Goal: Task Accomplishment & Management: Manage account settings

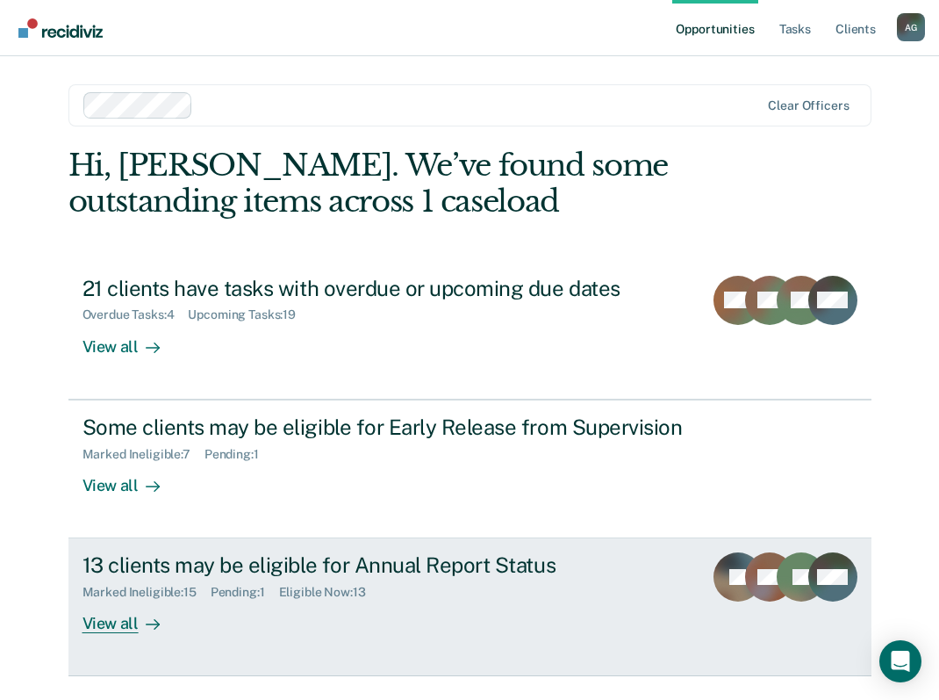
click at [113, 633] on div "View all" at bounding box center [132, 617] width 98 height 34
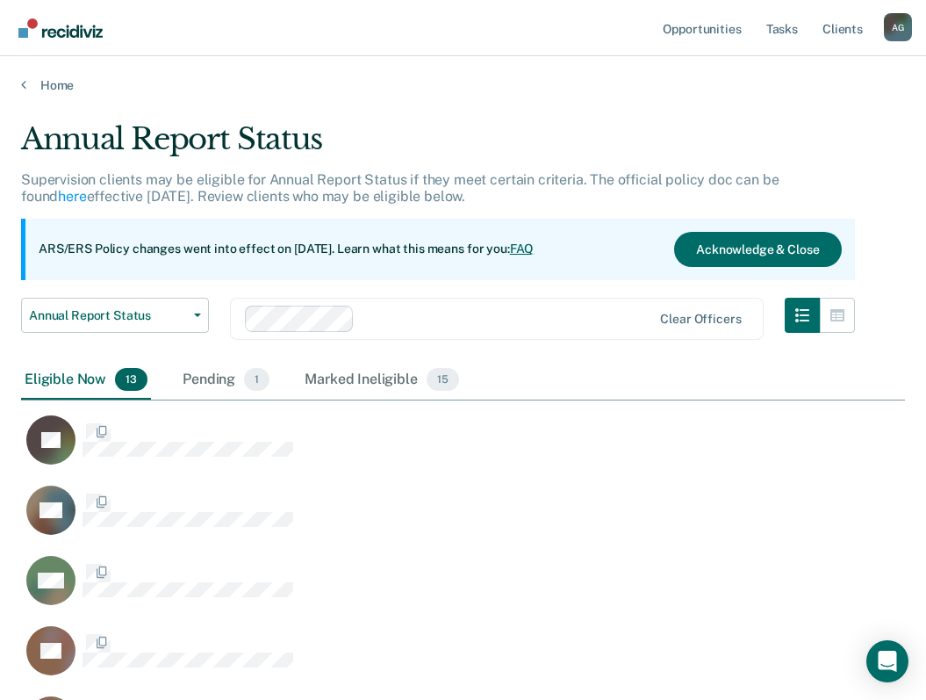
scroll to position [1187, 871]
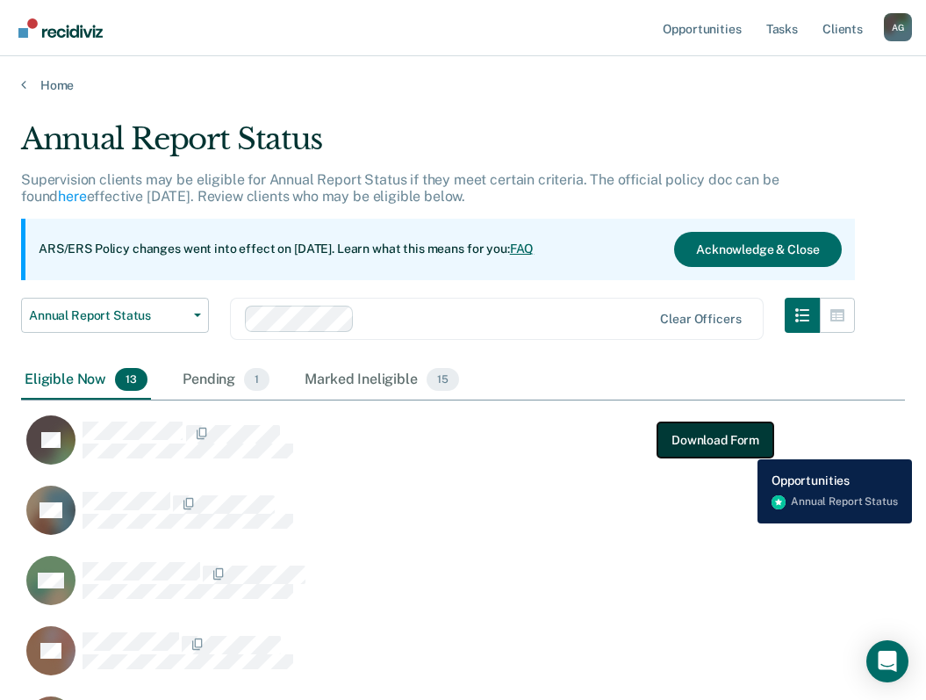
click at [744, 446] on button "Download Form" at bounding box center [716, 439] width 116 height 35
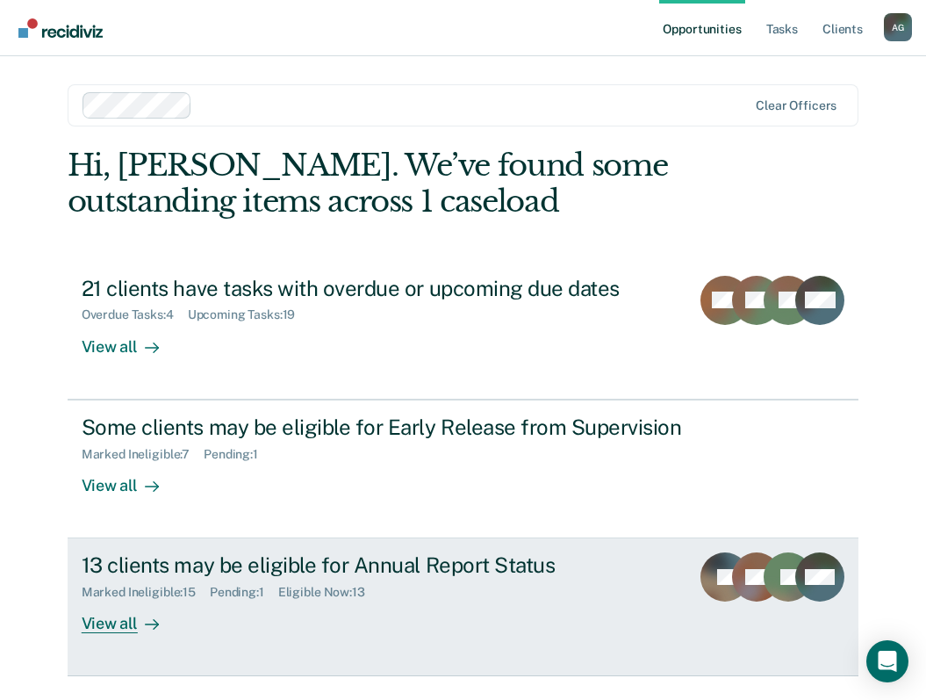
click at [154, 565] on div "13 clients may be eligible for Annual Report Status" at bounding box center [379, 564] width 595 height 25
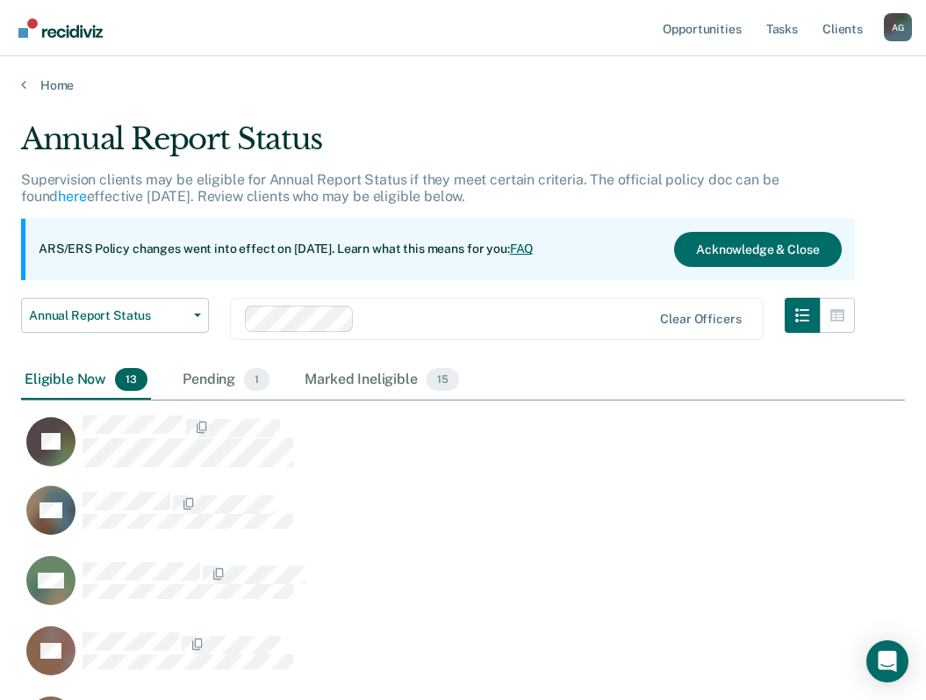
scroll to position [14, 14]
click at [245, 392] on div "Pending 1" at bounding box center [226, 380] width 94 height 39
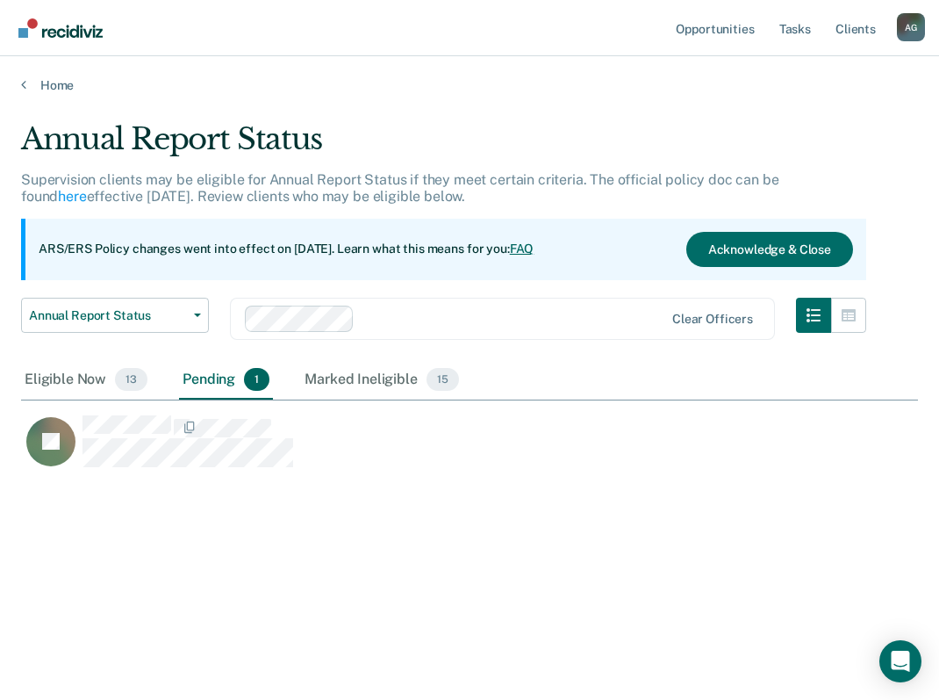
click at [226, 393] on div "Pending 1" at bounding box center [226, 380] width 94 height 39
click at [97, 376] on div "Eligible Now 13" at bounding box center [86, 380] width 130 height 39
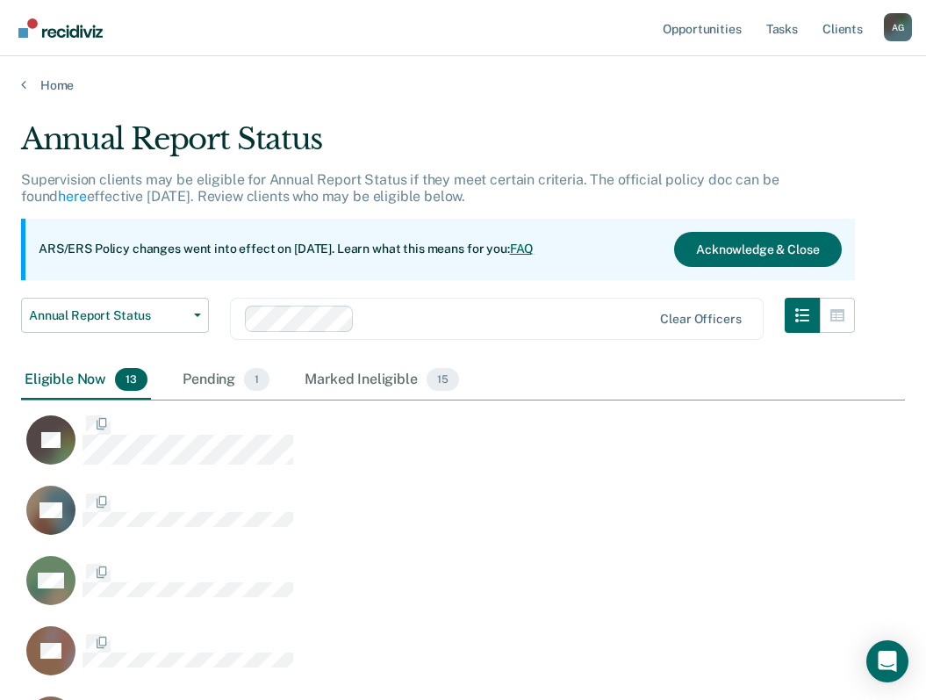
scroll to position [1187, 871]
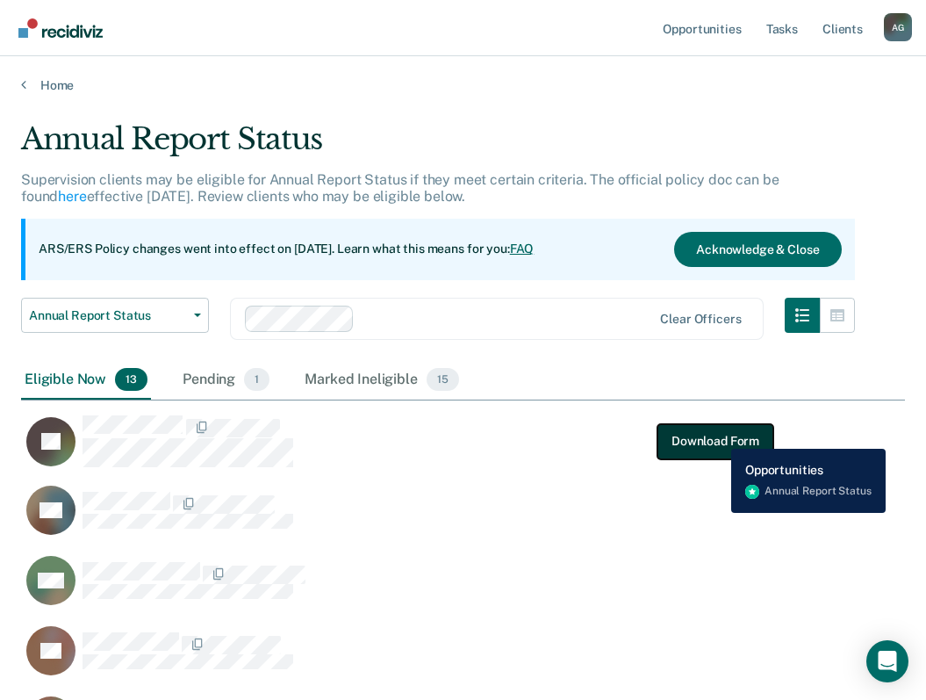
click at [718, 435] on button "Download Form" at bounding box center [716, 440] width 116 height 35
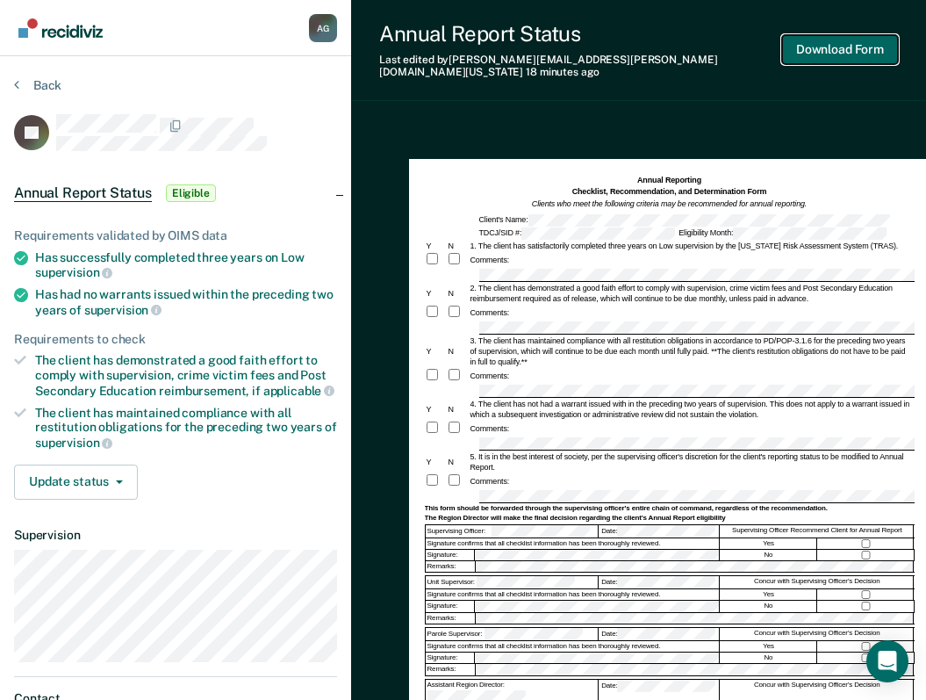
click at [846, 47] on button "Download Form" at bounding box center [840, 49] width 116 height 29
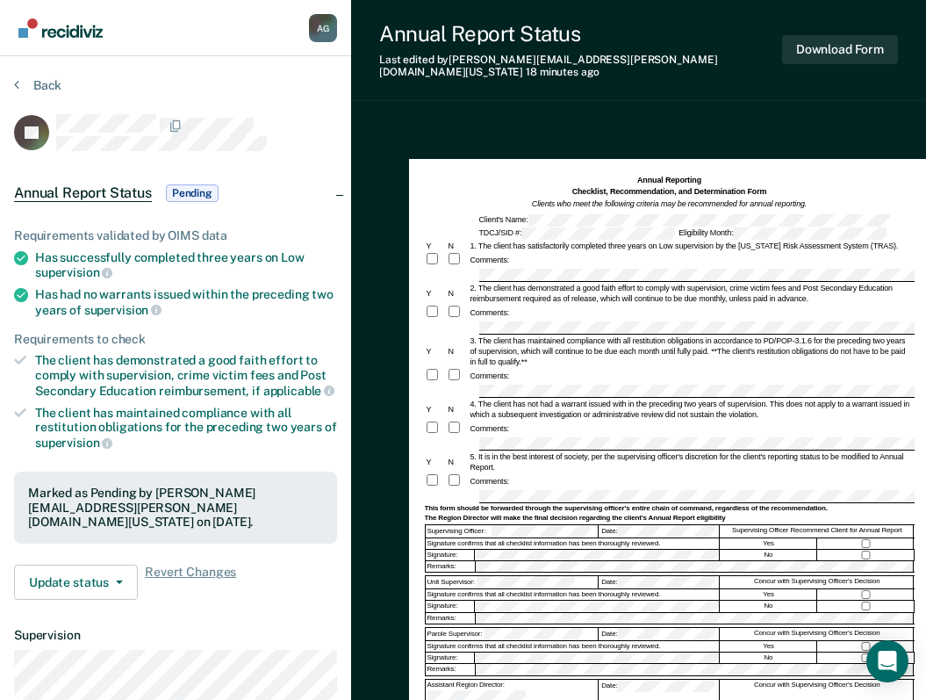
click at [550, 479] on form "Annual Reporting Checklist, Recommendation, and Determination Form Clients who …" at bounding box center [670, 487] width 490 height 625
click at [874, 47] on button "Download Form" at bounding box center [840, 49] width 116 height 29
click at [456, 103] on div "Annual Report Status Last edited by [PERSON_NAME][EMAIL_ADDRESS][PERSON_NAME][D…" at bounding box center [638, 461] width 575 height 922
click at [86, 572] on button "Update status" at bounding box center [76, 582] width 124 height 35
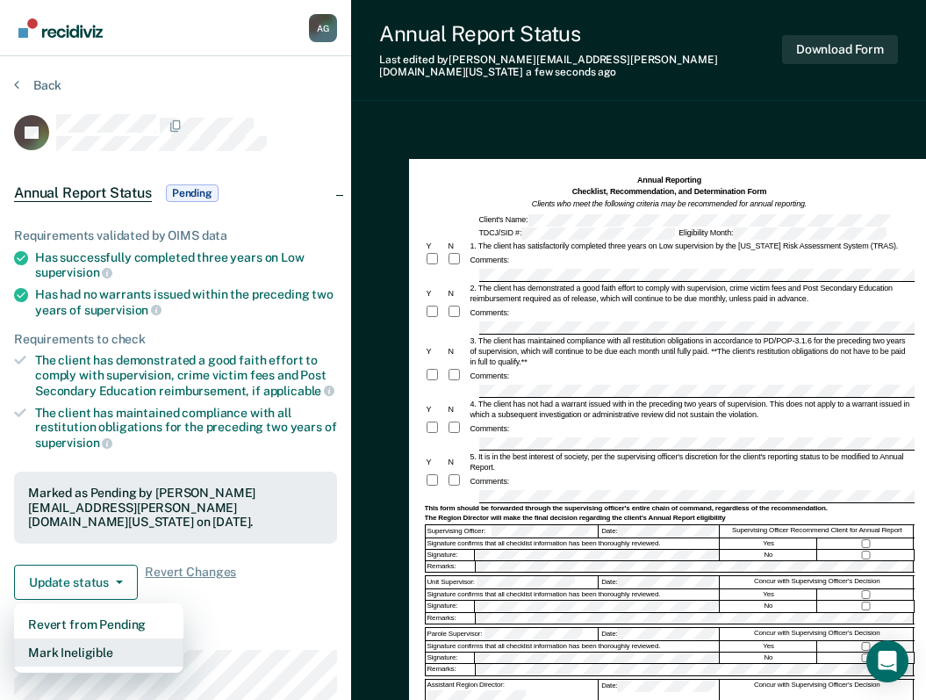
click at [90, 644] on button "Mark Ineligible" at bounding box center [98, 652] width 169 height 28
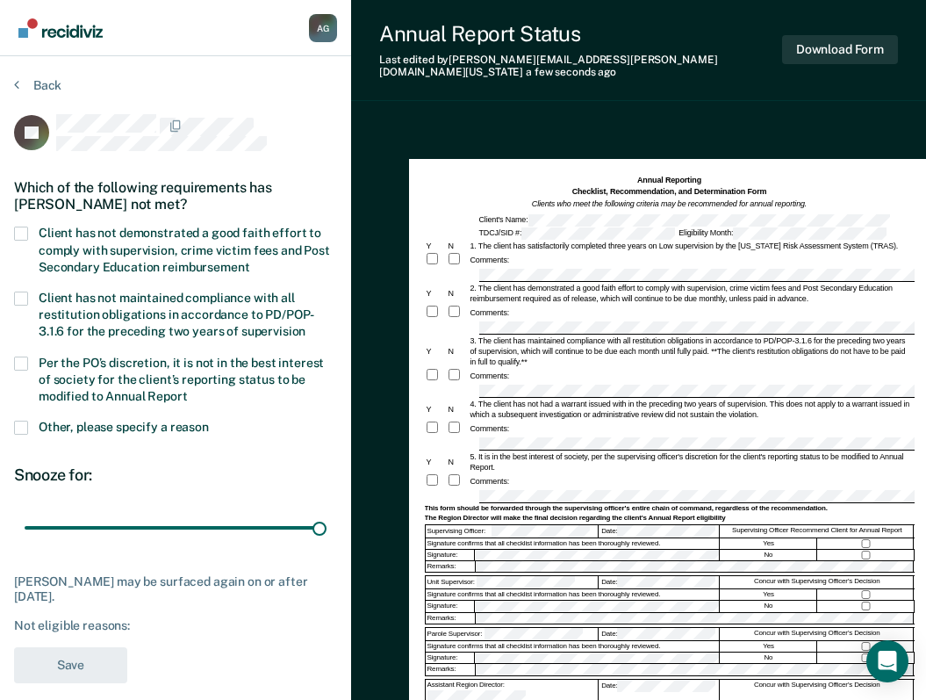
drag, startPoint x: 127, startPoint y: 530, endPoint x: 386, endPoint y: 526, distance: 259.0
type input "90"
click at [327, 534] on input "range" at bounding box center [176, 528] width 302 height 31
click at [25, 241] on label "Client has not demonstrated a good faith effort to comply with supervision, cri…" at bounding box center [175, 252] width 323 height 51
click at [249, 261] on input "Client has not demonstrated a good faith effort to comply with supervision, cri…" at bounding box center [249, 261] width 0 height 0
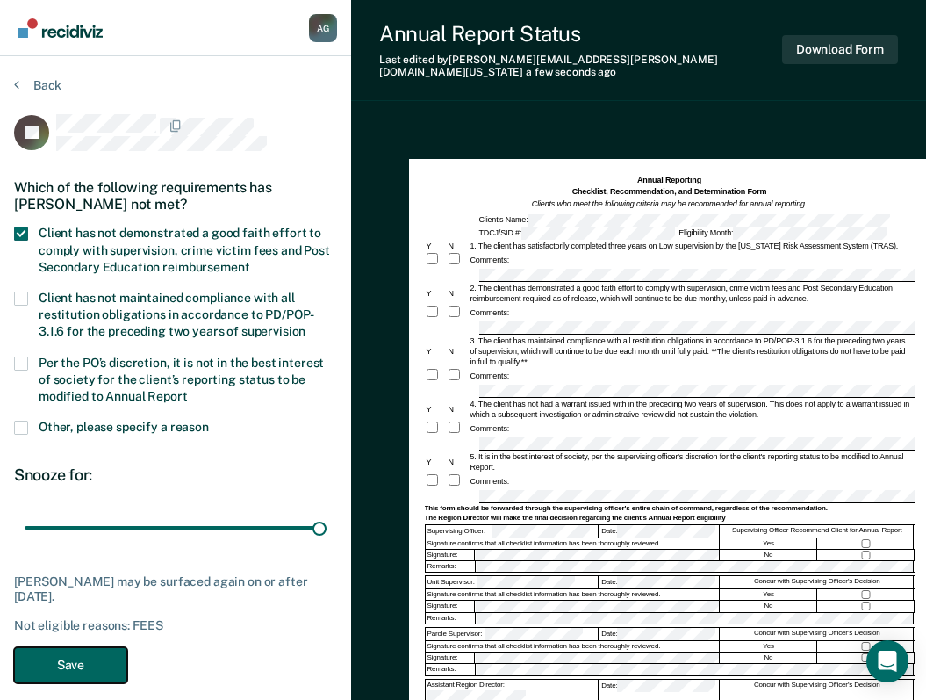
click at [75, 674] on button "Save" at bounding box center [70, 665] width 113 height 36
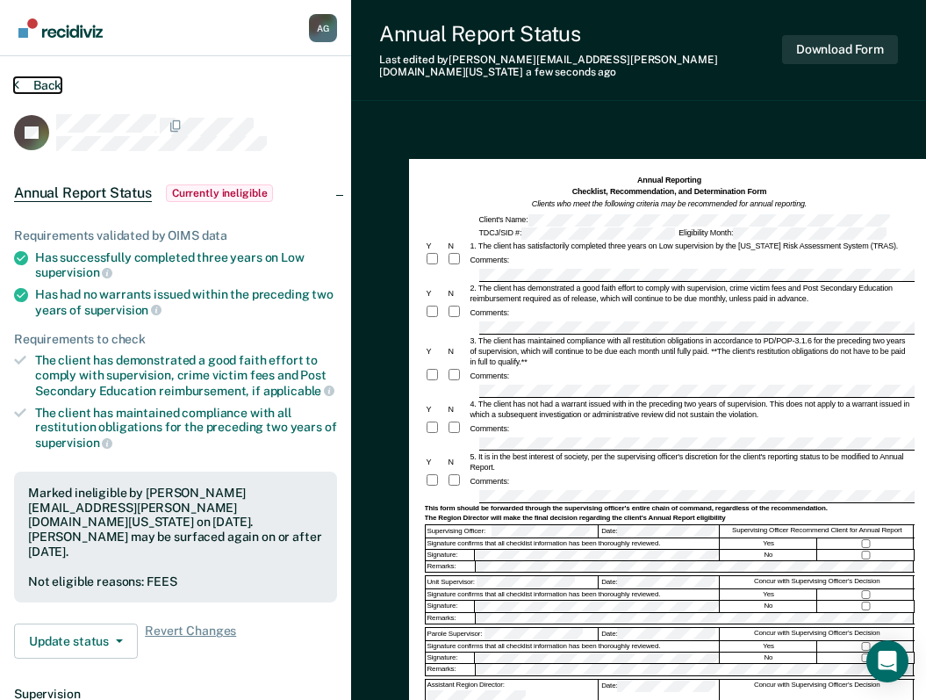
click at [25, 82] on button "Back" at bounding box center [37, 85] width 47 height 16
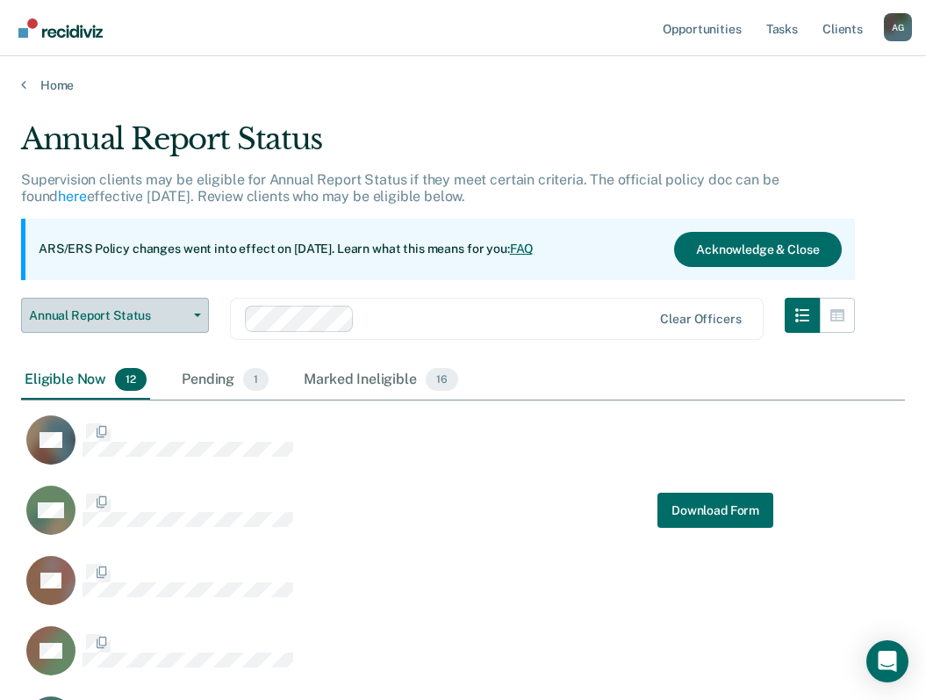
scroll to position [176, 0]
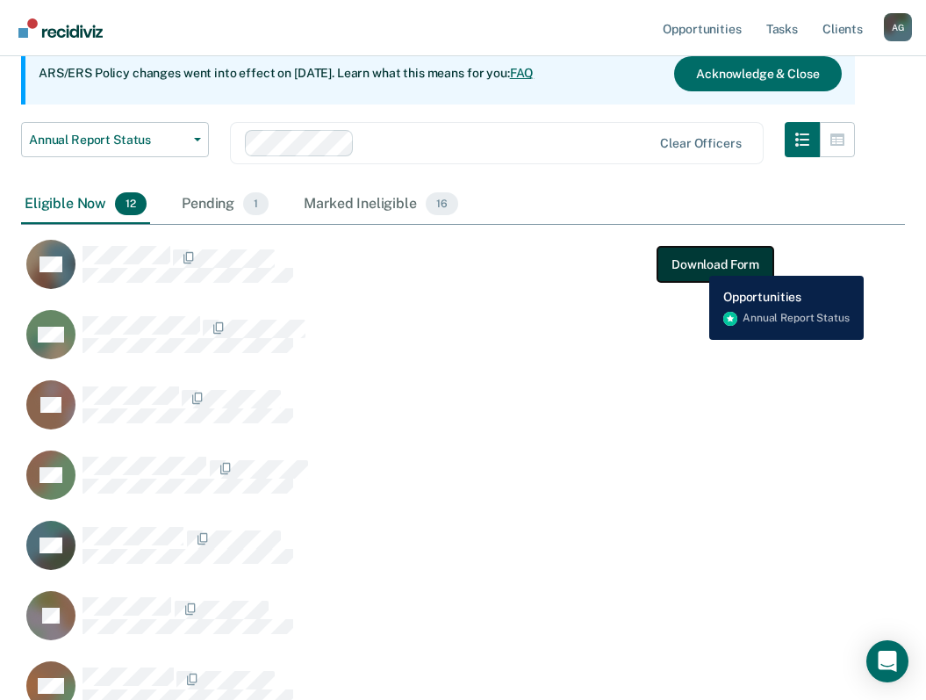
click at [696, 263] on button "Download Form" at bounding box center [716, 264] width 116 height 35
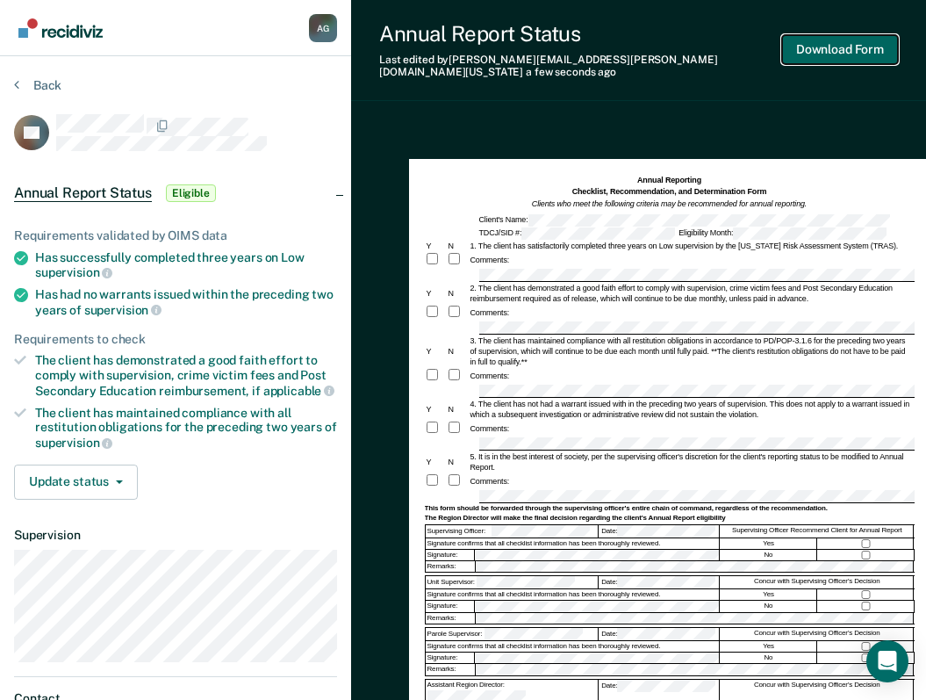
click at [838, 44] on button "Download Form" at bounding box center [840, 49] width 116 height 29
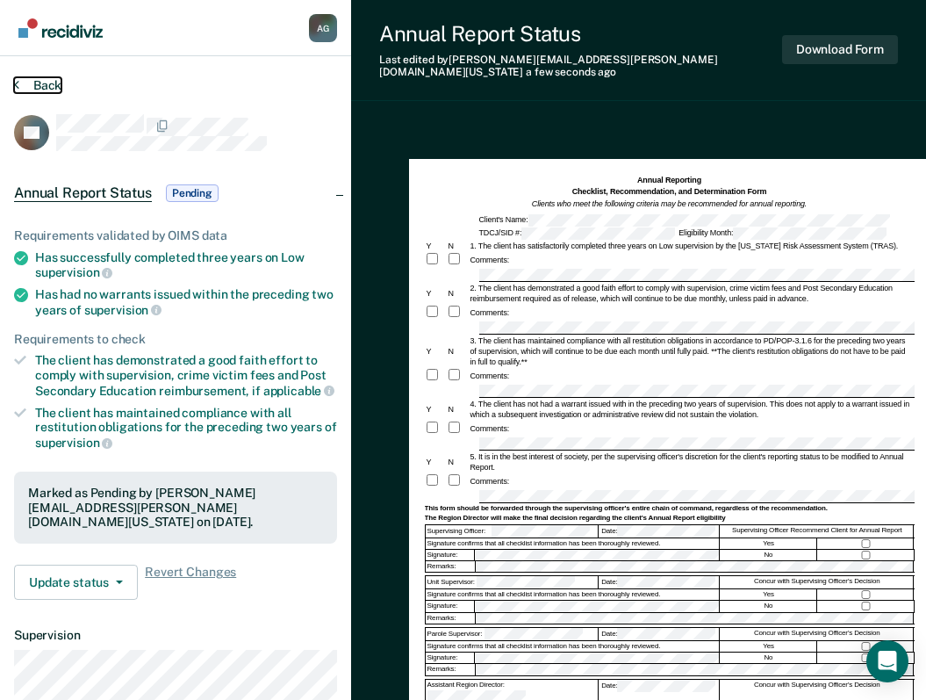
click at [44, 90] on button "Back" at bounding box center [37, 85] width 47 height 16
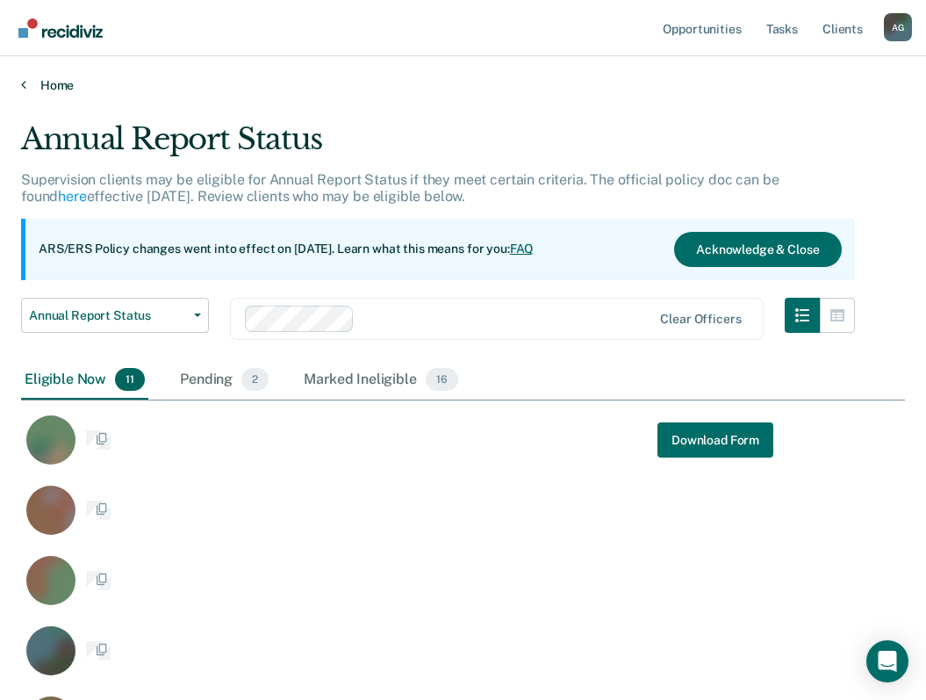
scroll to position [1046, 871]
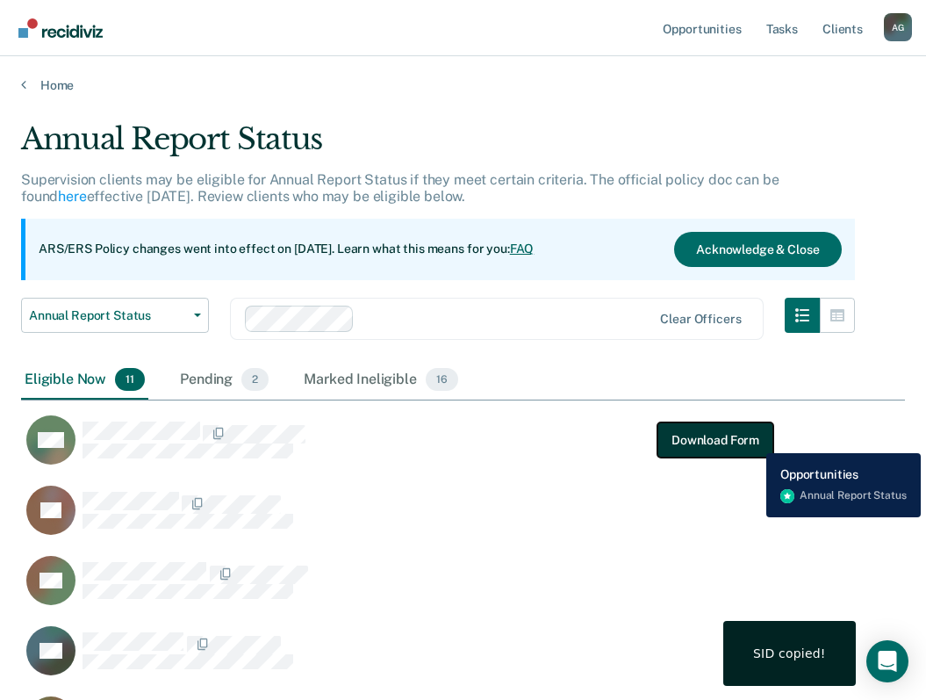
click at [752, 440] on button "Download Form" at bounding box center [716, 439] width 116 height 35
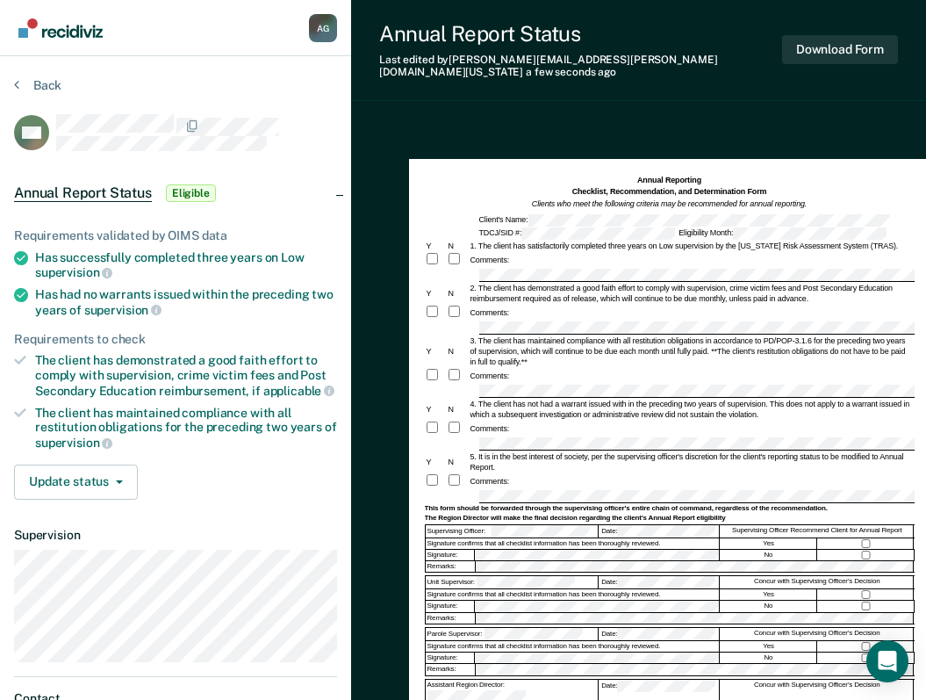
click at [859, 550] on div at bounding box center [866, 555] width 97 height 11
click at [817, 38] on button "Download Form" at bounding box center [840, 49] width 116 height 29
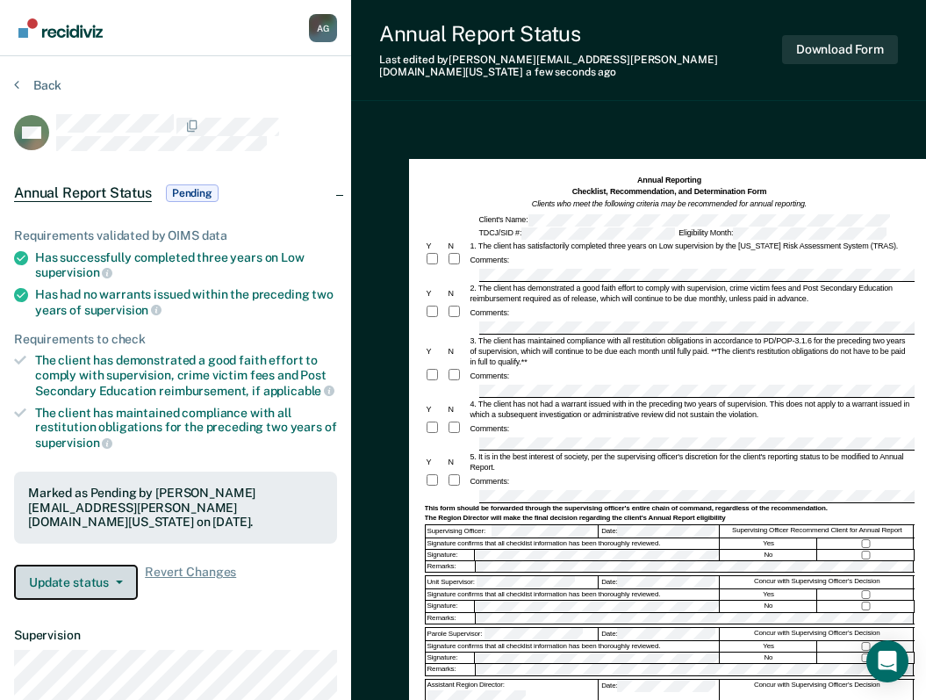
click at [108, 568] on button "Update status" at bounding box center [76, 582] width 124 height 35
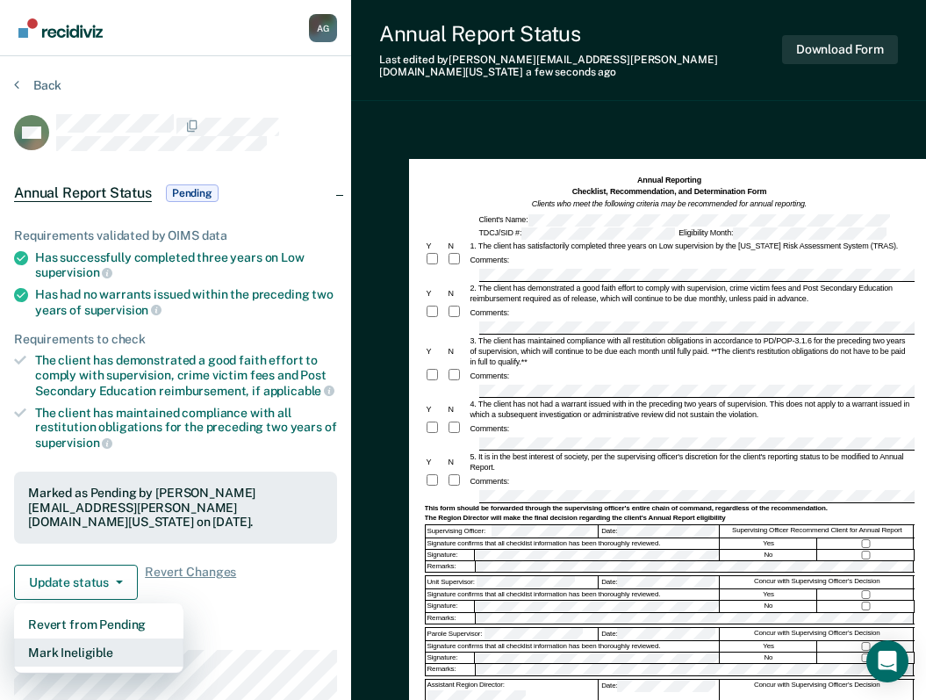
click at [81, 638] on button "Mark Ineligible" at bounding box center [98, 652] width 169 height 28
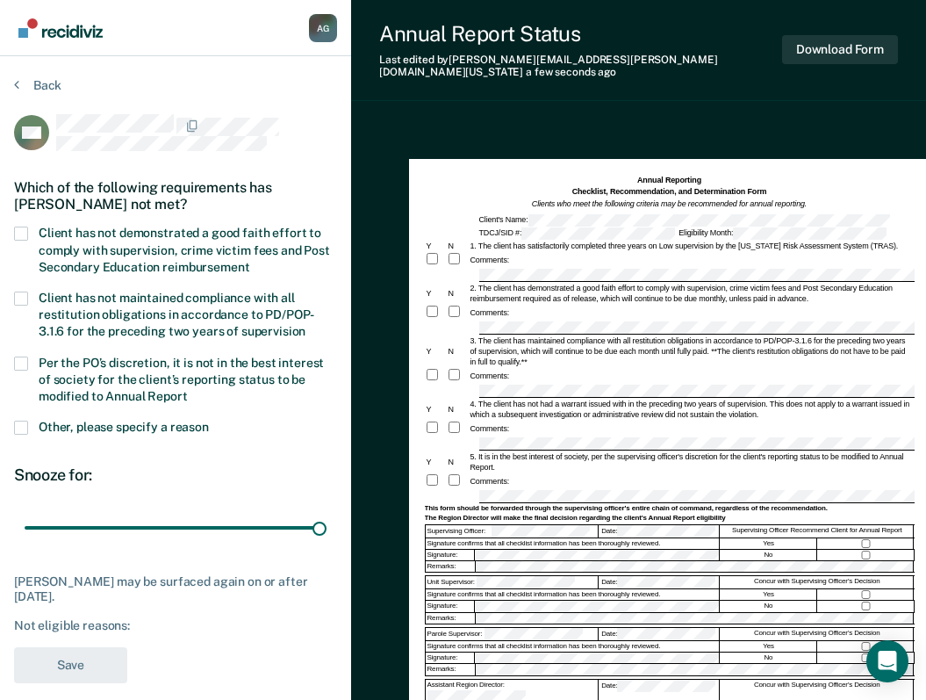
drag, startPoint x: 131, startPoint y: 527, endPoint x: 352, endPoint y: 502, distance: 222.6
type input "90"
click at [327, 537] on input "range" at bounding box center [176, 528] width 302 height 31
click at [25, 229] on span at bounding box center [21, 234] width 14 height 14
click at [249, 261] on input "Client has not demonstrated a good faith effort to comply with supervision, cri…" at bounding box center [249, 261] width 0 height 0
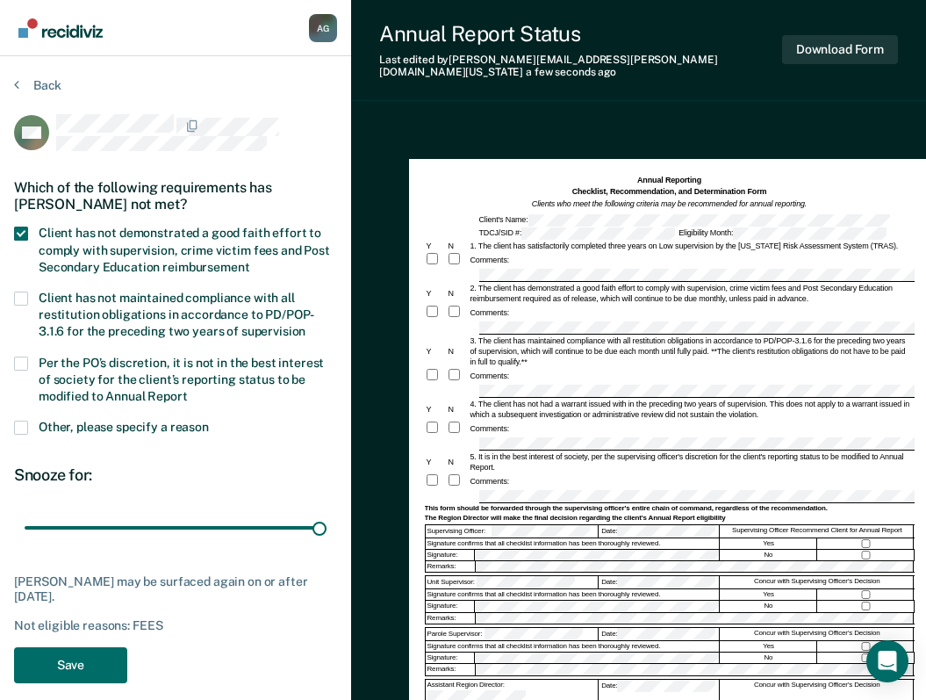
click at [25, 229] on span at bounding box center [21, 234] width 14 height 14
click at [249, 261] on input "Client has not demonstrated a good faith effort to comply with supervision, cri…" at bounding box center [249, 261] width 0 height 0
click at [21, 365] on span at bounding box center [21, 363] width 14 height 14
click at [188, 390] on input "Per the PO’s discretion, it is not in the best interest of society for the clie…" at bounding box center [188, 390] width 0 height 0
click at [82, 661] on button "Save" at bounding box center [70, 665] width 113 height 36
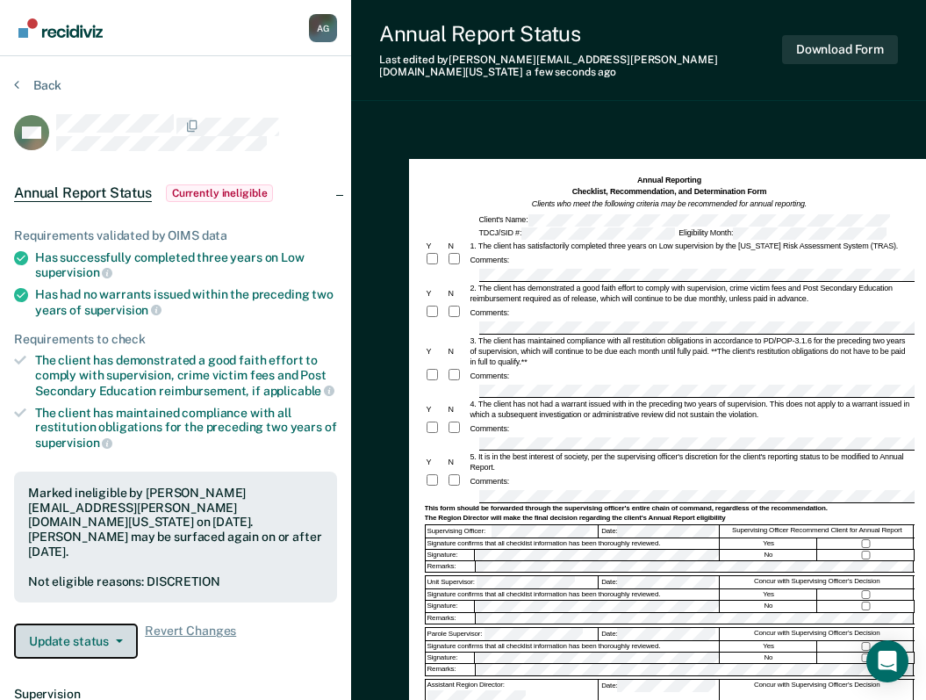
click at [97, 623] on button "Update status" at bounding box center [76, 640] width 124 height 35
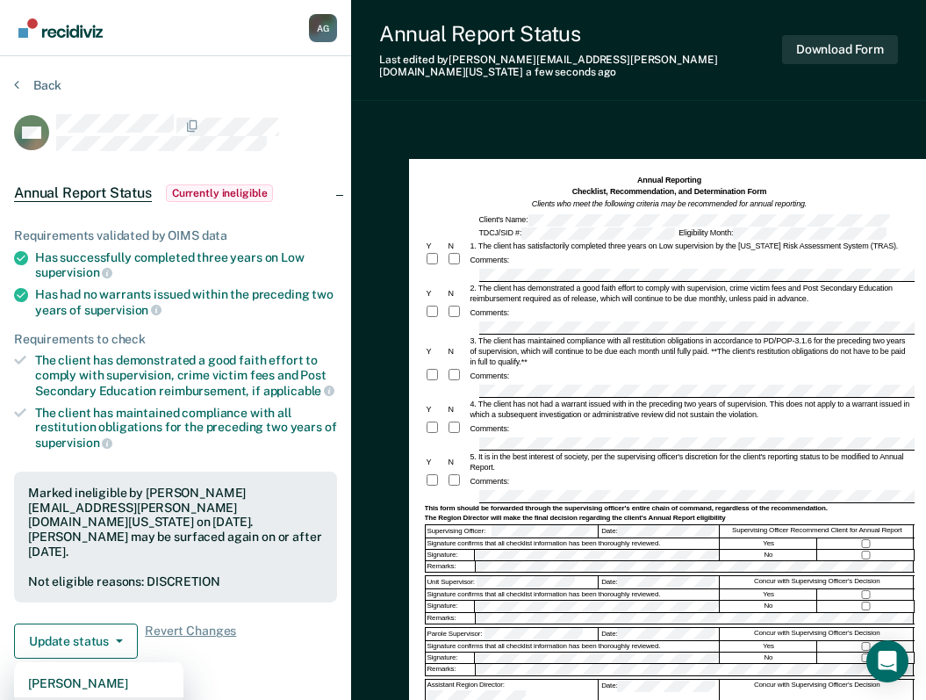
click at [133, 697] on button "Update Ineligibility" at bounding box center [98, 711] width 169 height 28
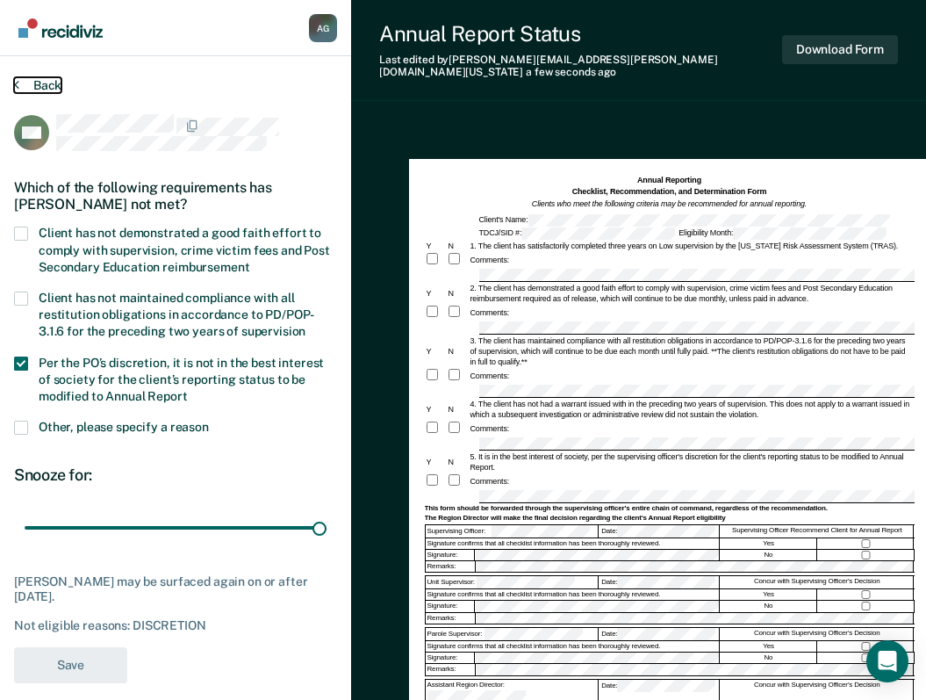
click at [57, 82] on button "Back" at bounding box center [37, 85] width 47 height 16
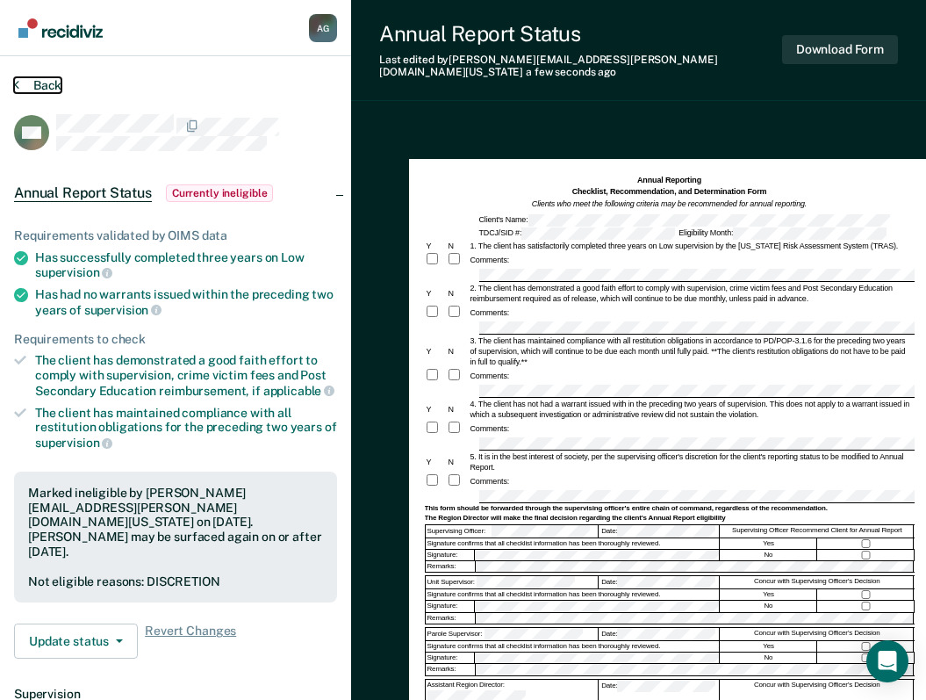
click at [45, 89] on button "Back" at bounding box center [37, 85] width 47 height 16
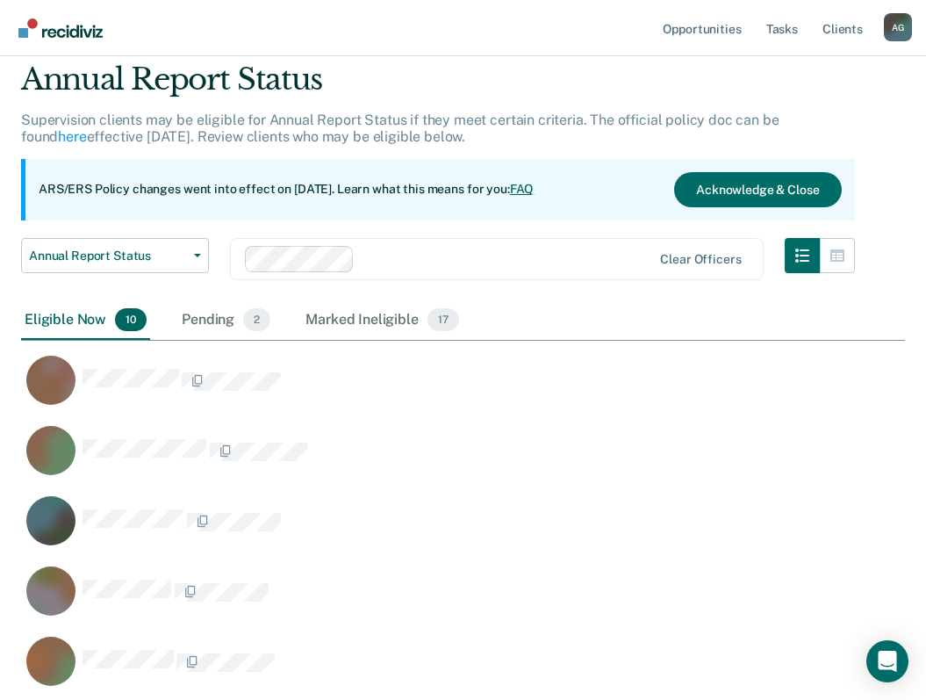
scroll to position [176, 0]
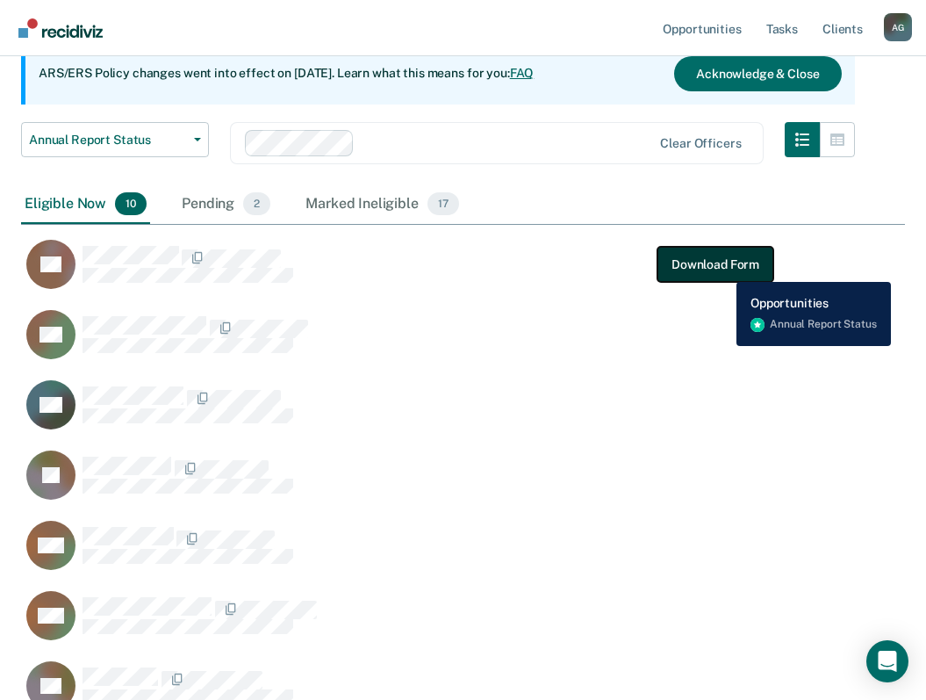
click at [723, 269] on button "Download Form" at bounding box center [716, 264] width 116 height 35
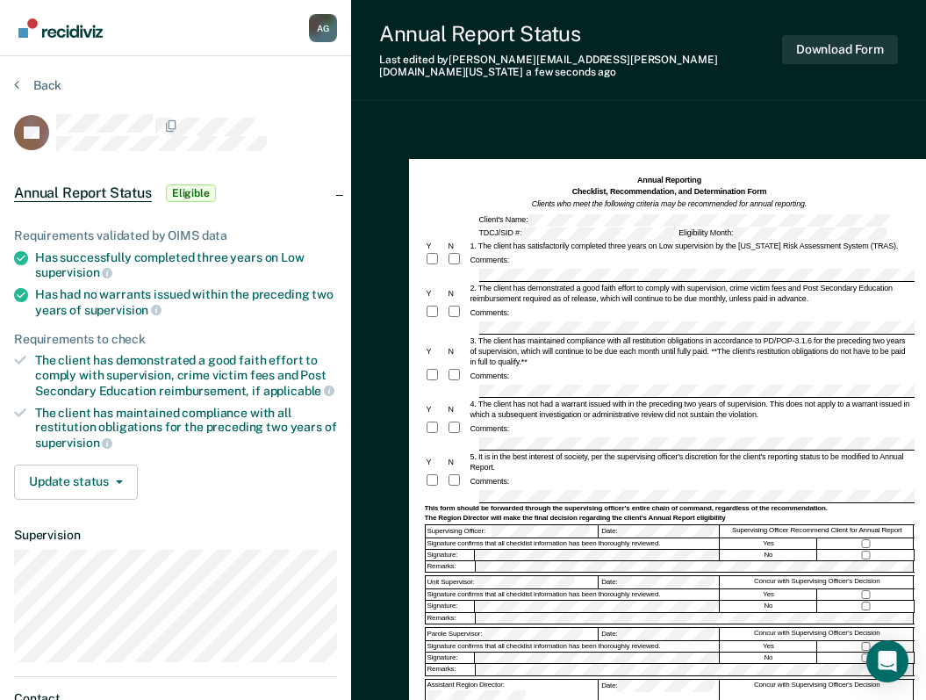
click at [523, 307] on div "Comments:" at bounding box center [670, 313] width 490 height 16
click at [507, 369] on div "Comments:" at bounding box center [670, 376] width 490 height 16
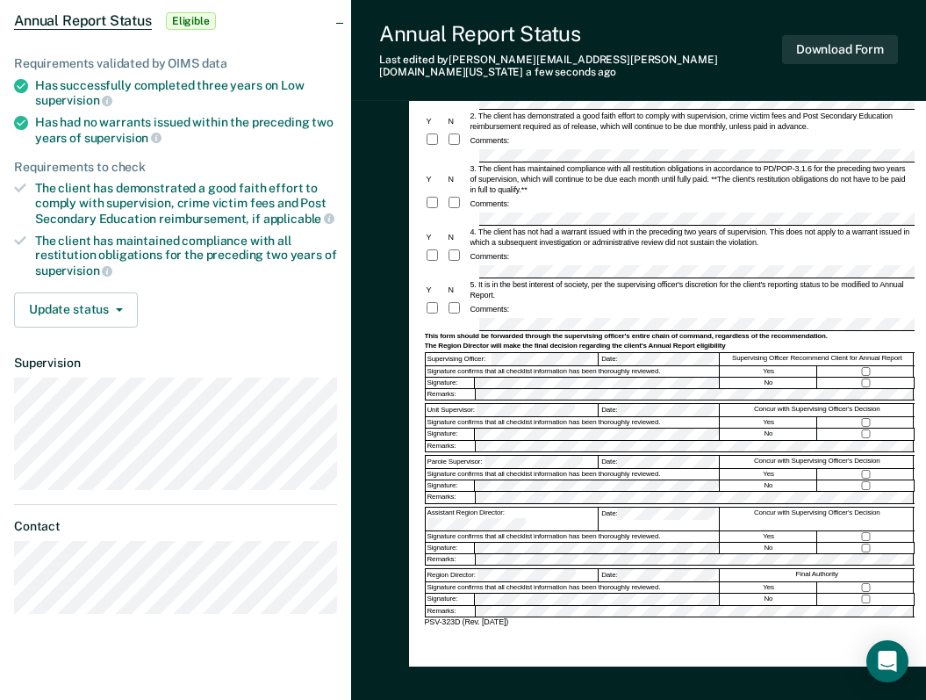
scroll to position [176, 0]
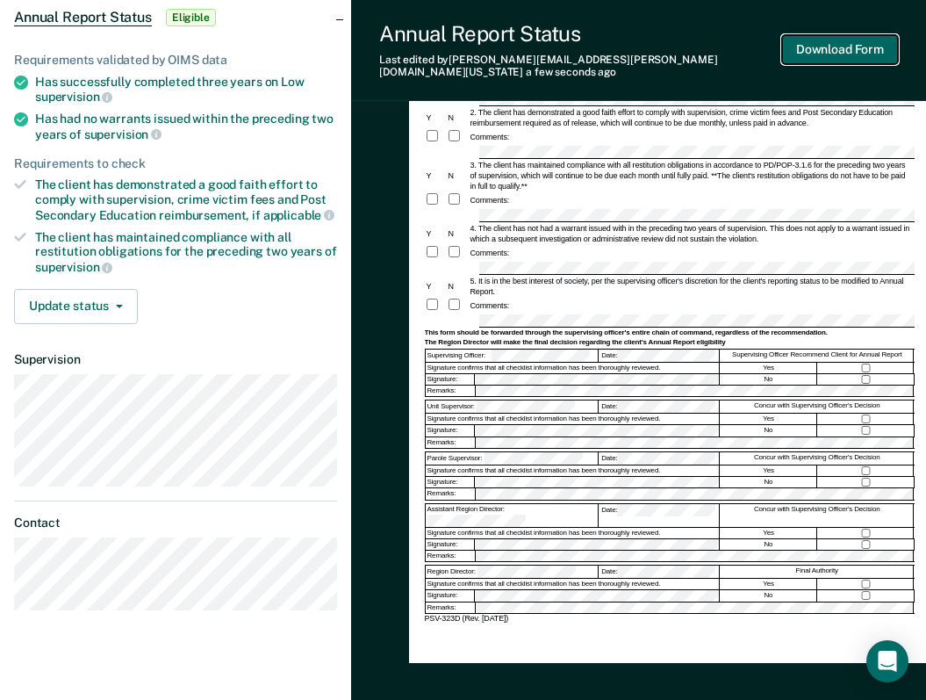
click at [851, 48] on button "Download Form" at bounding box center [840, 49] width 116 height 29
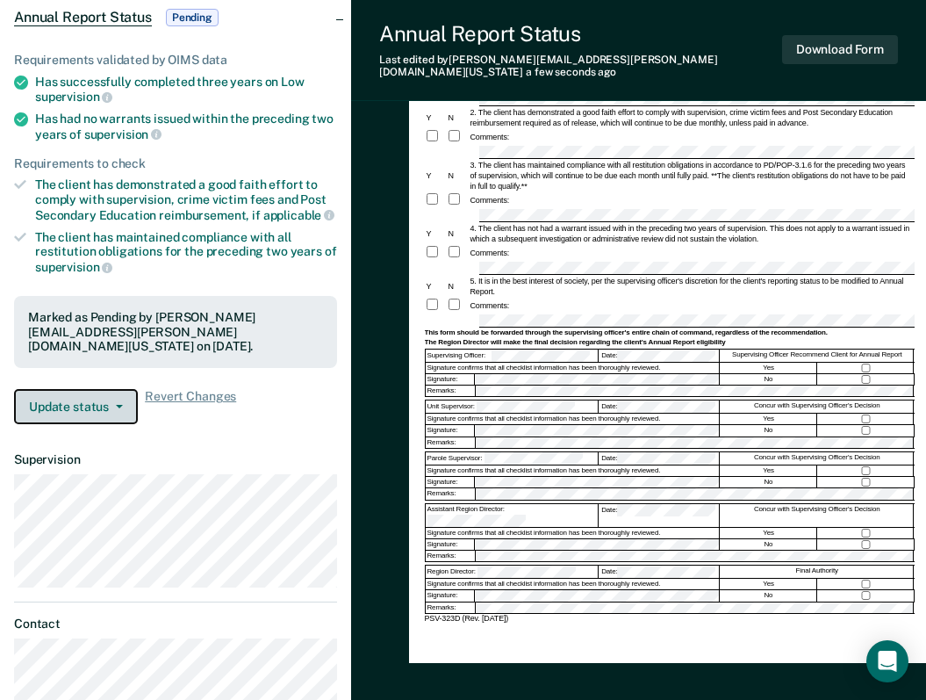
click at [121, 389] on button "Update status" at bounding box center [76, 406] width 124 height 35
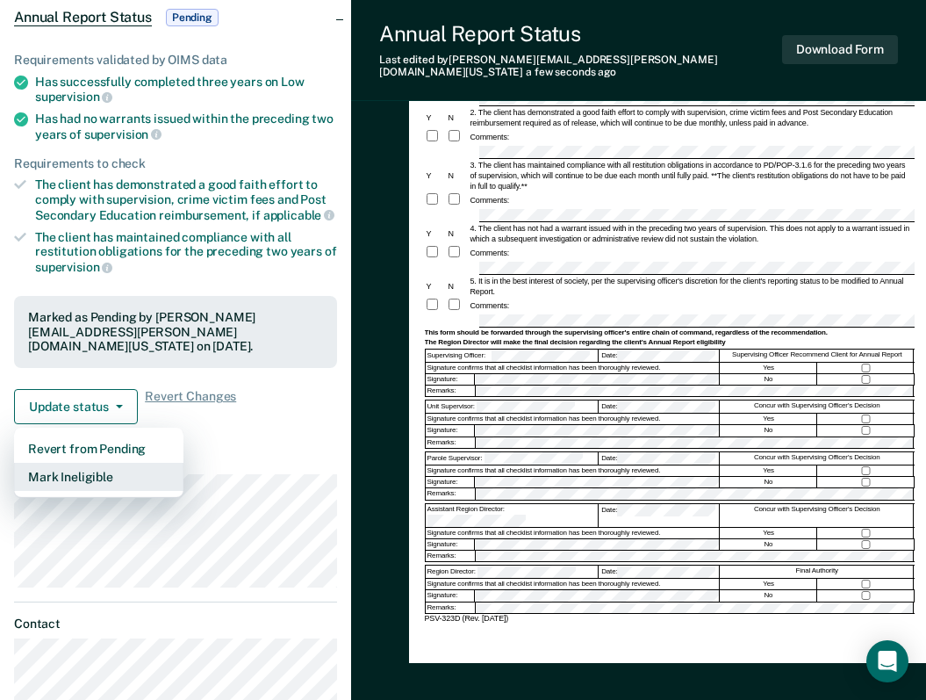
click at [109, 463] on button "Mark Ineligible" at bounding box center [98, 477] width 169 height 28
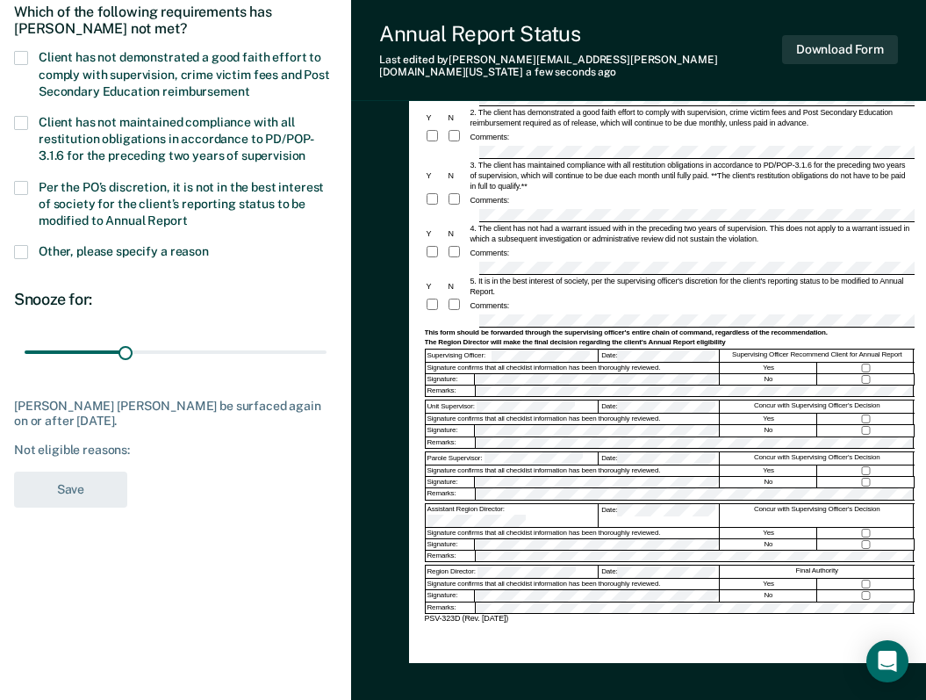
click at [18, 60] on span at bounding box center [21, 58] width 14 height 14
click at [249, 85] on input "Client has not demonstrated a good faith effort to comply with supervision, cri…" at bounding box center [249, 85] width 0 height 0
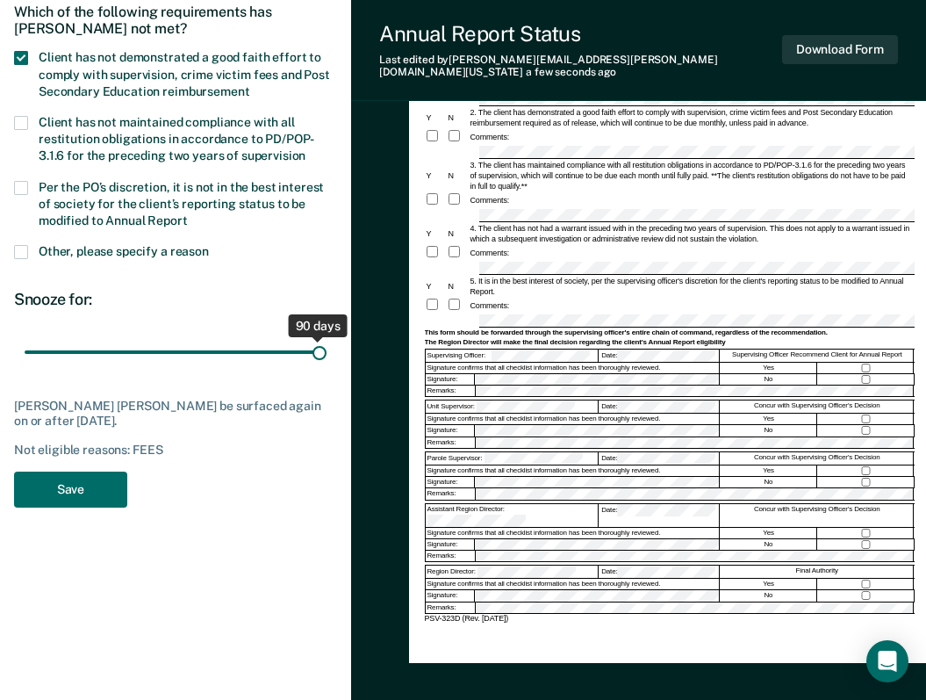
drag, startPoint x: 124, startPoint y: 349, endPoint x: 411, endPoint y: 355, distance: 287.1
type input "90"
click at [327, 355] on input "range" at bounding box center [176, 352] width 302 height 31
click at [26, 175] on div "Client has not maintained compliance with all restitution obligations in accord…" at bounding box center [175, 148] width 323 height 65
click at [25, 185] on span at bounding box center [21, 188] width 14 height 14
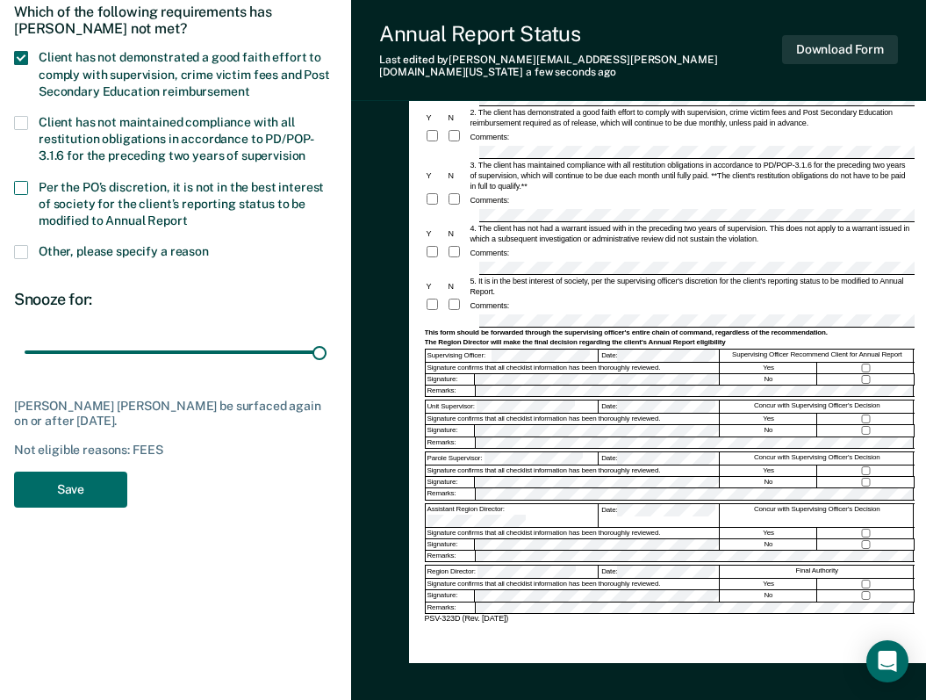
click at [188, 214] on input "Per the PO’s discretion, it is not in the best interest of society for the clie…" at bounding box center [188, 214] width 0 height 0
click at [22, 57] on span at bounding box center [21, 58] width 14 height 14
click at [249, 85] on input "Client has not demonstrated a good faith effort to comply with supervision, cri…" at bounding box center [249, 85] width 0 height 0
click at [90, 496] on button "Save" at bounding box center [70, 489] width 113 height 36
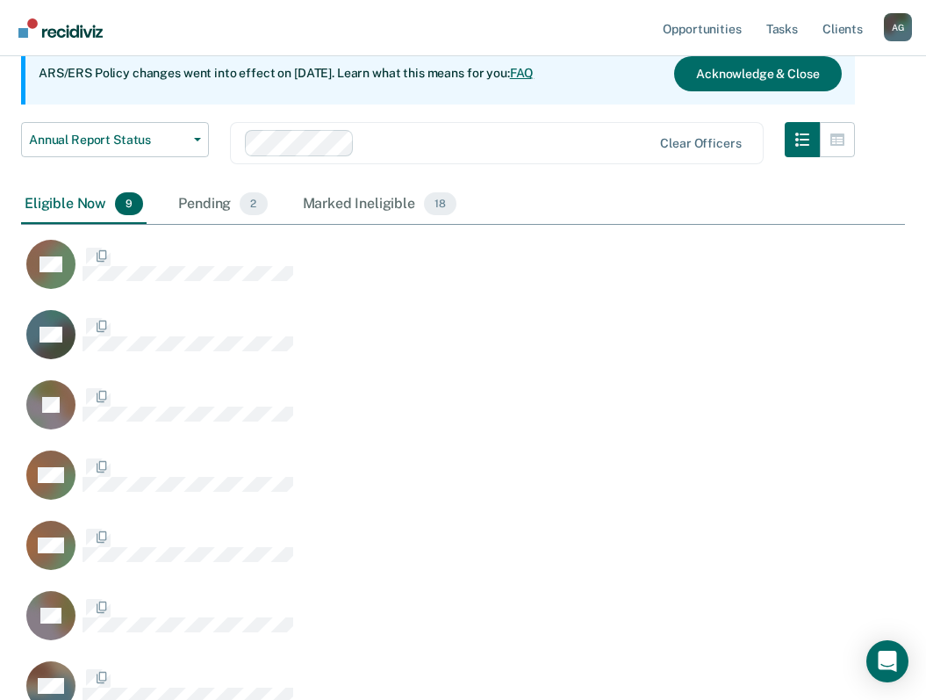
scroll to position [906, 871]
